Goal: Task Accomplishment & Management: Use online tool/utility

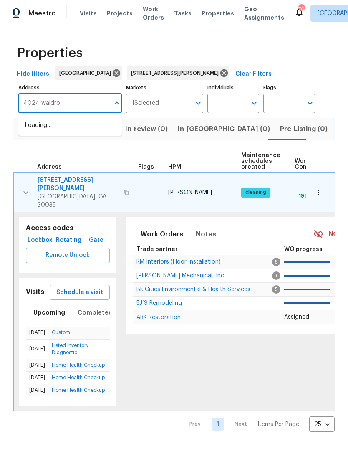
type input "4024 [PERSON_NAME]"
click at [77, 128] on li "[STREET_ADDRESS][PERSON_NAME]" at bounding box center [70, 130] width 104 height 23
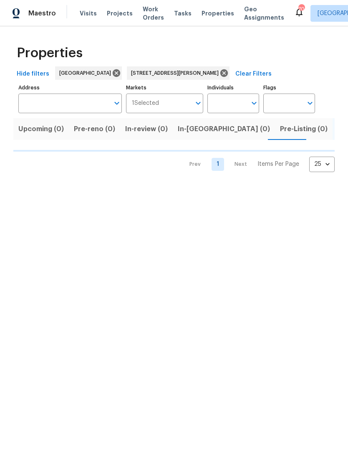
type input "[STREET_ADDRESS][PERSON_NAME]"
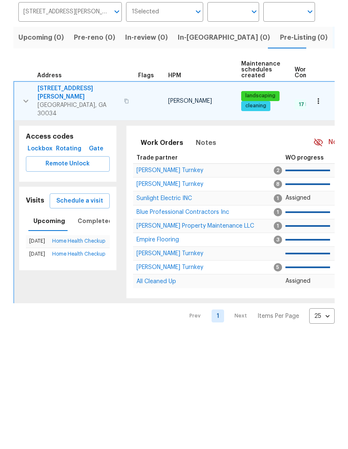
click at [320, 188] on icon "button" at bounding box center [319, 192] width 8 height 8
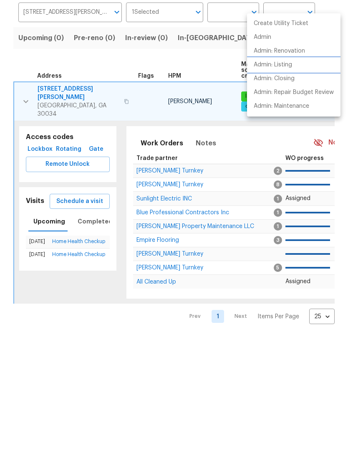
click at [290, 152] on p "Admin: Listing" at bounding box center [273, 156] width 38 height 9
click at [77, 87] on div at bounding box center [174, 224] width 348 height 449
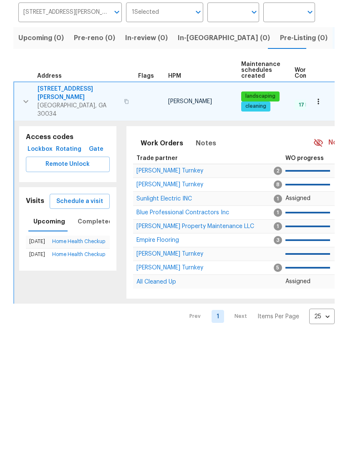
click at [71, 176] on span "4024 Waldrop Hills Dr" at bounding box center [78, 184] width 81 height 17
click at [98, 287] on span "Schedule a visit" at bounding box center [79, 292] width 47 height 10
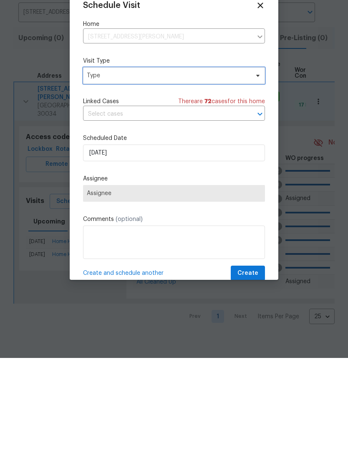
click at [152, 162] on span "Type" at bounding box center [168, 166] width 162 height 8
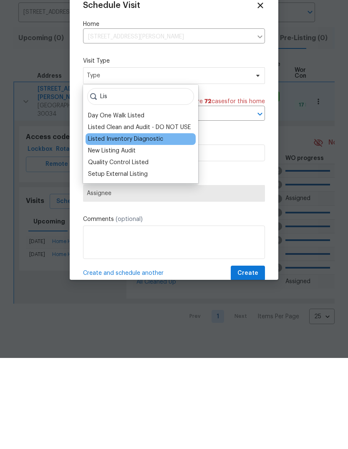
type input "Lis"
click at [126, 226] on div "Listed Inventory Diagnostic" at bounding box center [125, 230] width 75 height 8
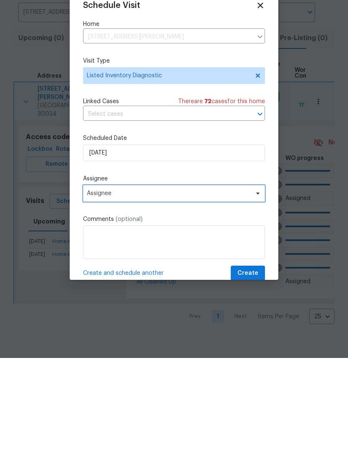
click at [145, 281] on span "Assignee" at bounding box center [169, 284] width 164 height 7
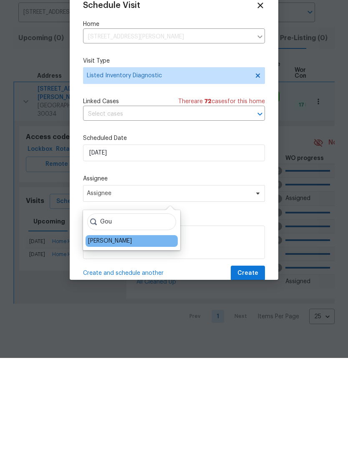
type input "Gou"
click at [132, 328] on div "[PERSON_NAME]" at bounding box center [110, 332] width 44 height 8
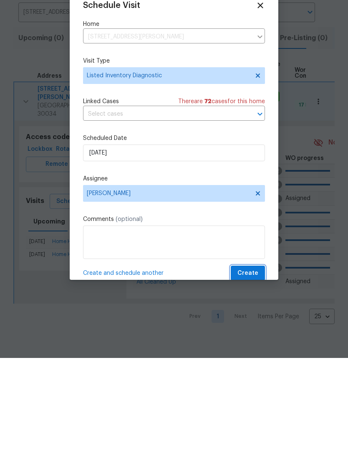
click at [253, 357] on button "Create" at bounding box center [248, 364] width 34 height 15
